Goal: Navigation & Orientation: Find specific page/section

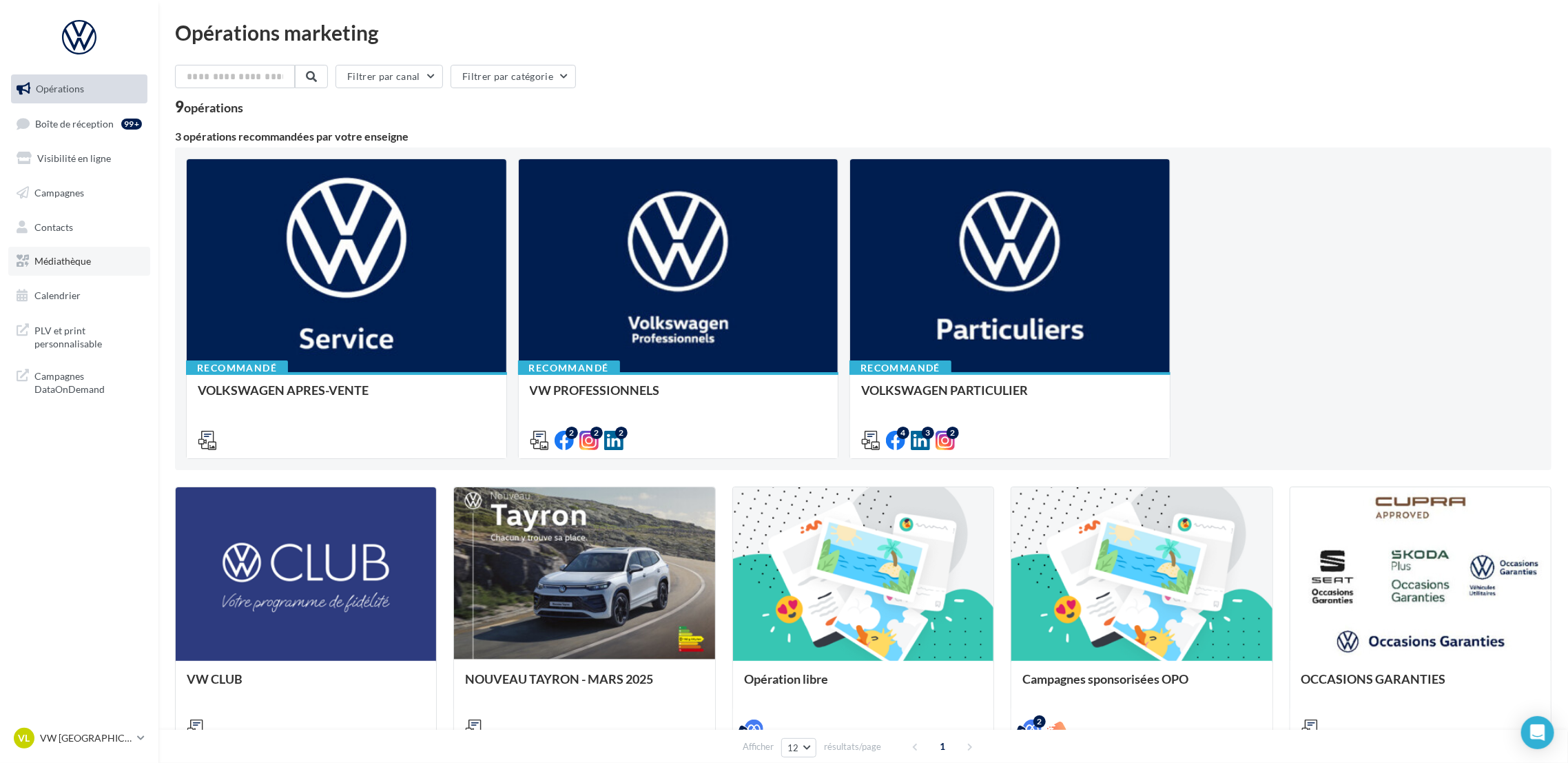
click at [82, 268] on link "Médiathèque" at bounding box center [79, 261] width 142 height 29
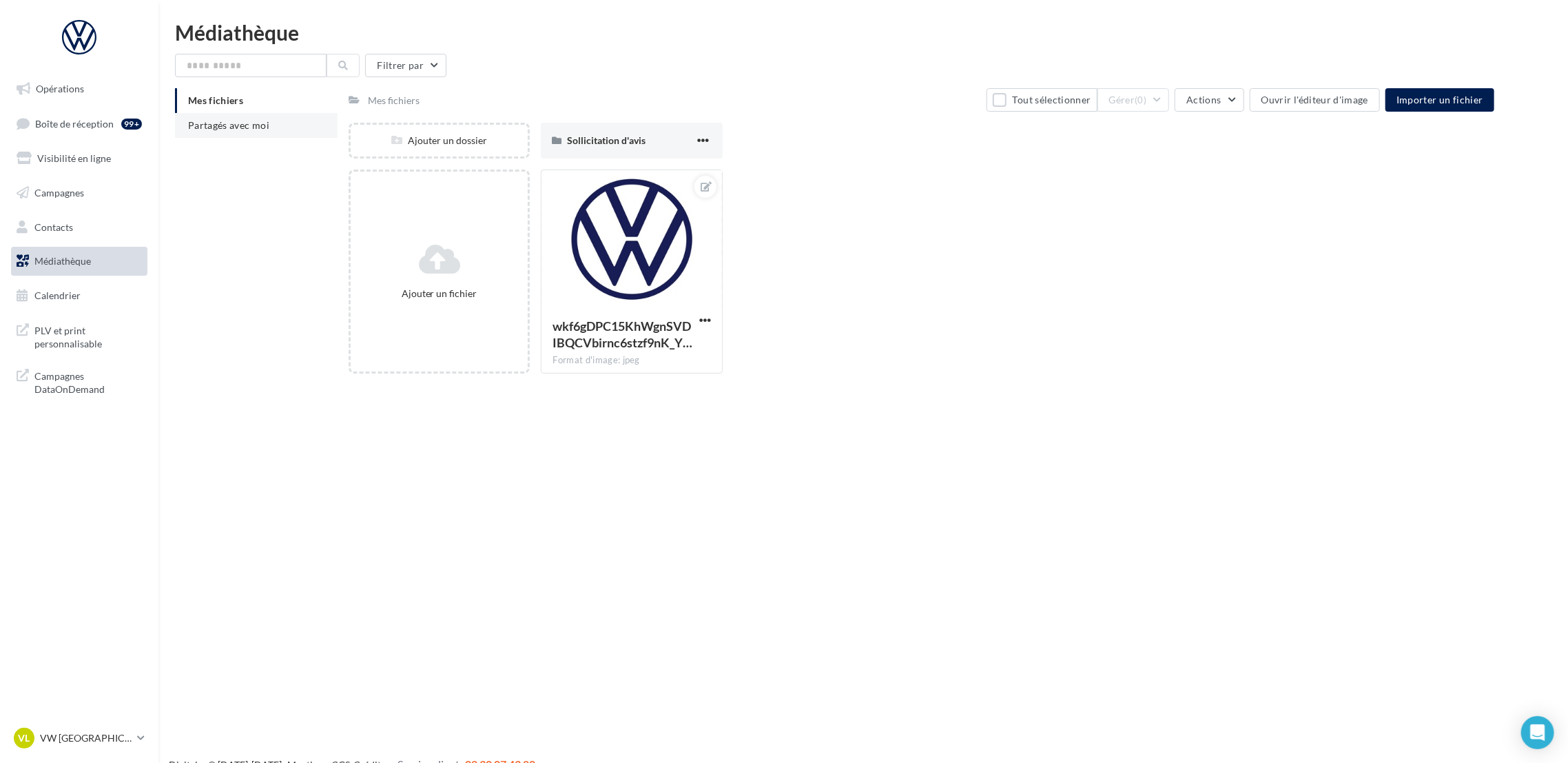
click at [195, 116] on li "Partagés avec moi" at bounding box center [256, 126] width 163 height 25
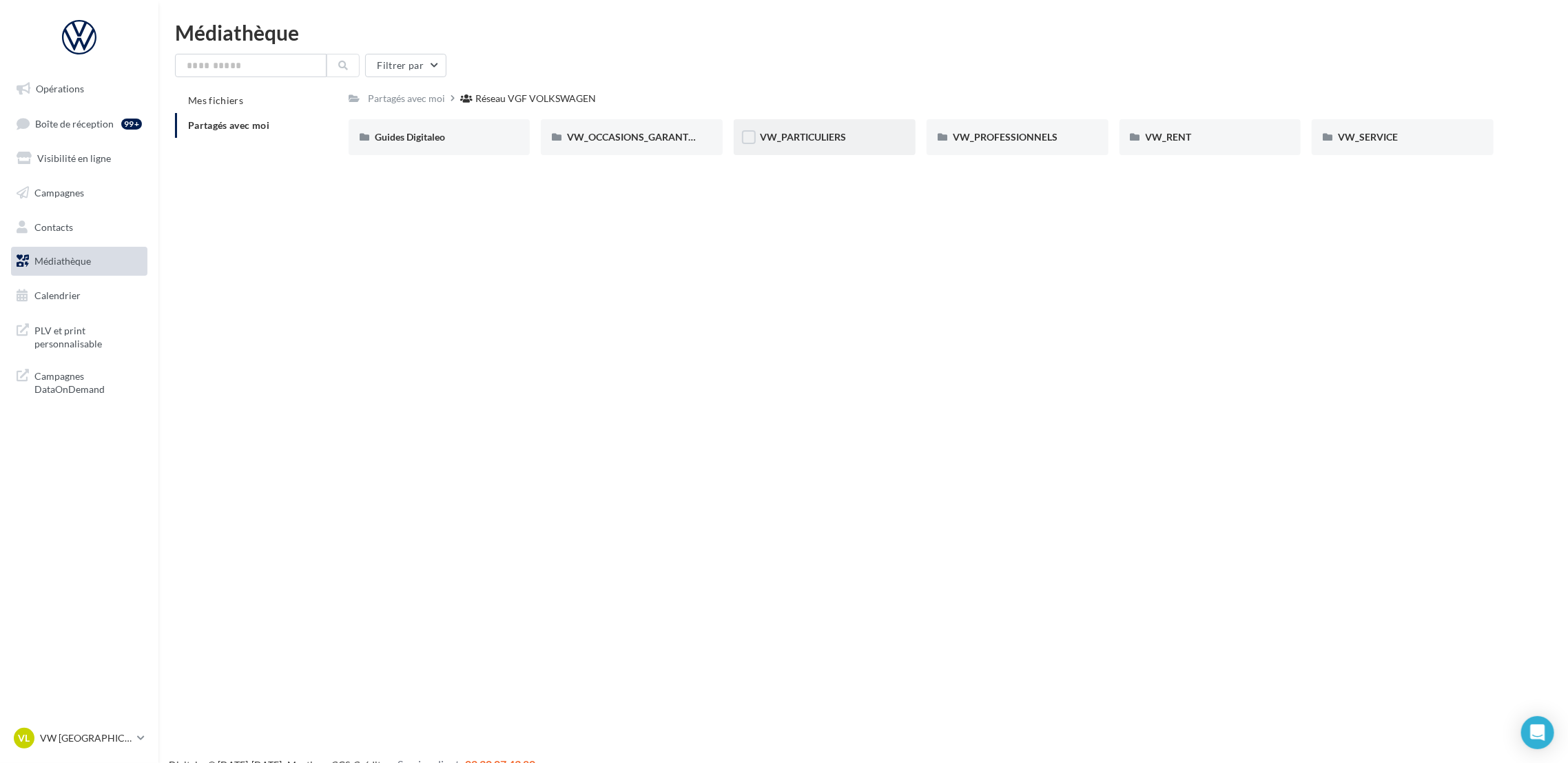
click at [850, 151] on div "VW_PARTICULIERS" at bounding box center [824, 137] width 181 height 36
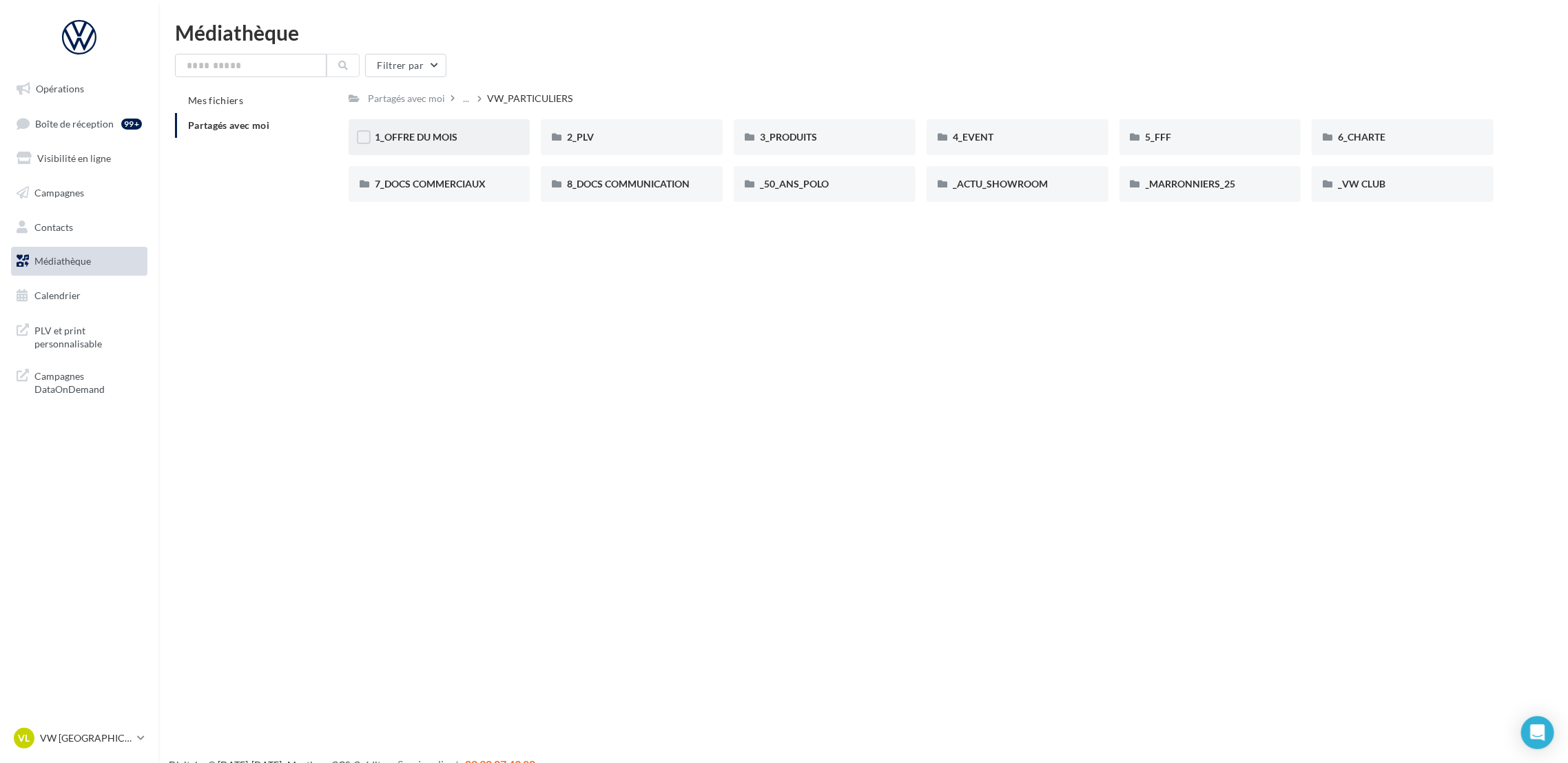
click at [466, 148] on div "1_OFFRE DU MOIS" at bounding box center [439, 137] width 181 height 36
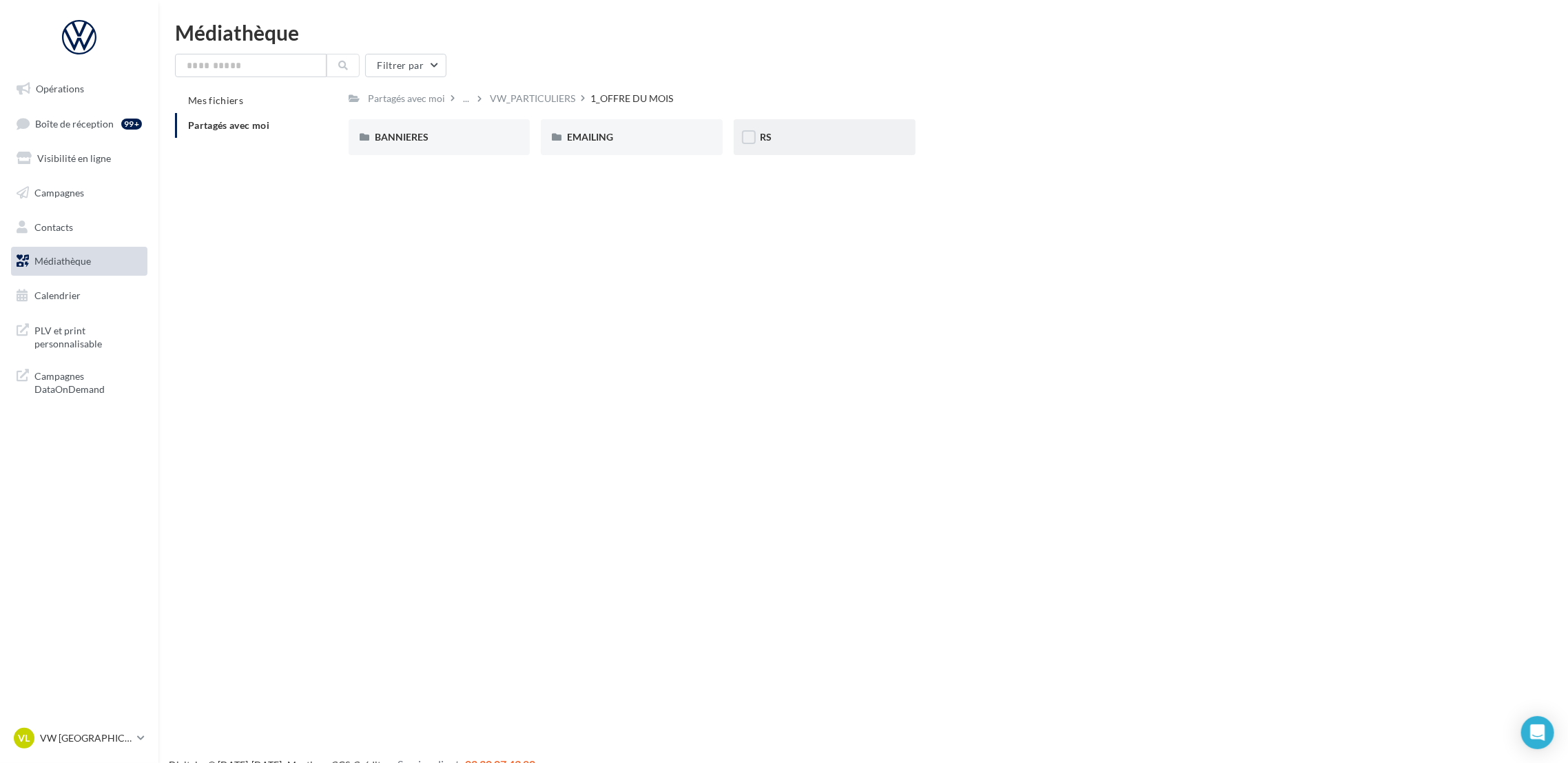
click at [836, 132] on div "RS" at bounding box center [824, 137] width 129 height 14
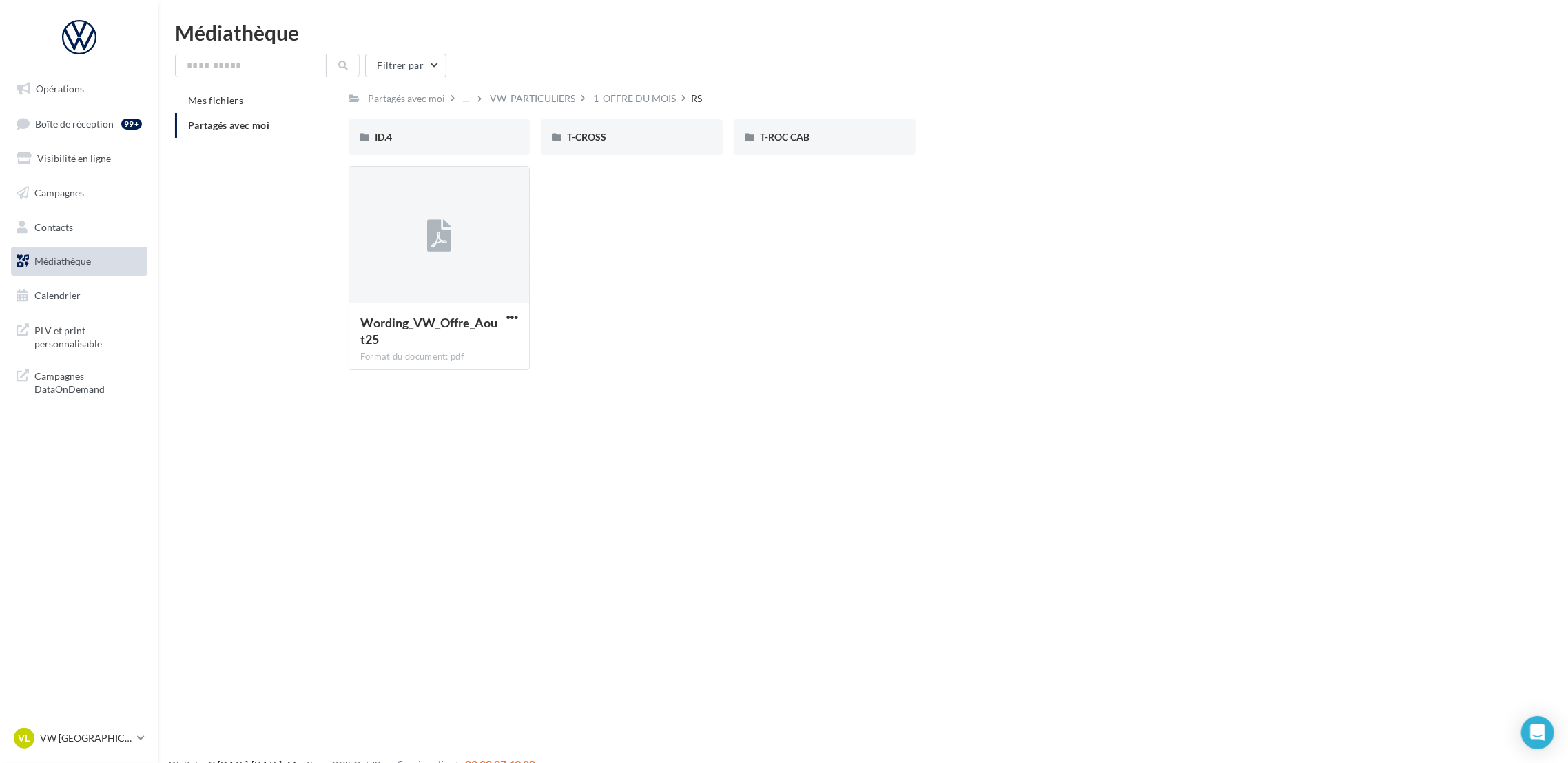
click at [78, 252] on link "Médiathèque" at bounding box center [79, 261] width 142 height 29
